Goal: Complete application form

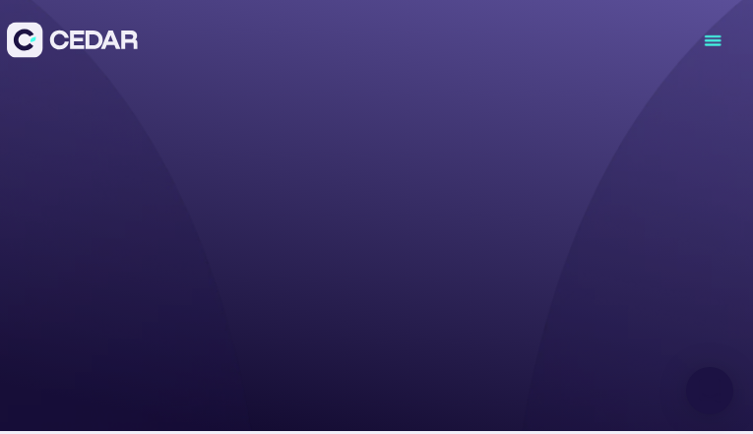
type input "**********"
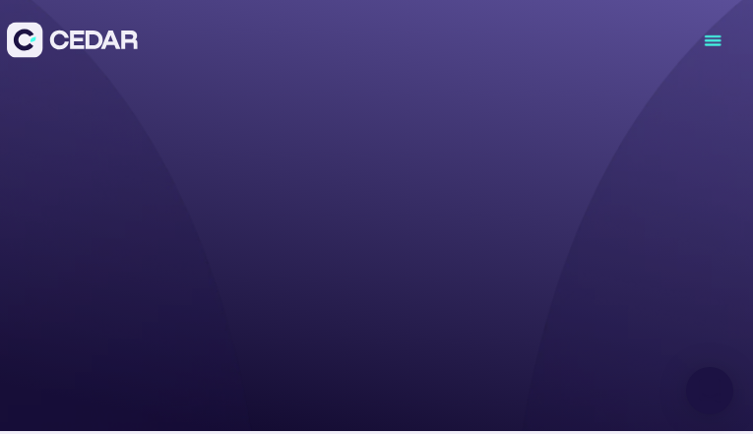
type input "**********"
